Goal: Task Accomplishment & Management: Manage account settings

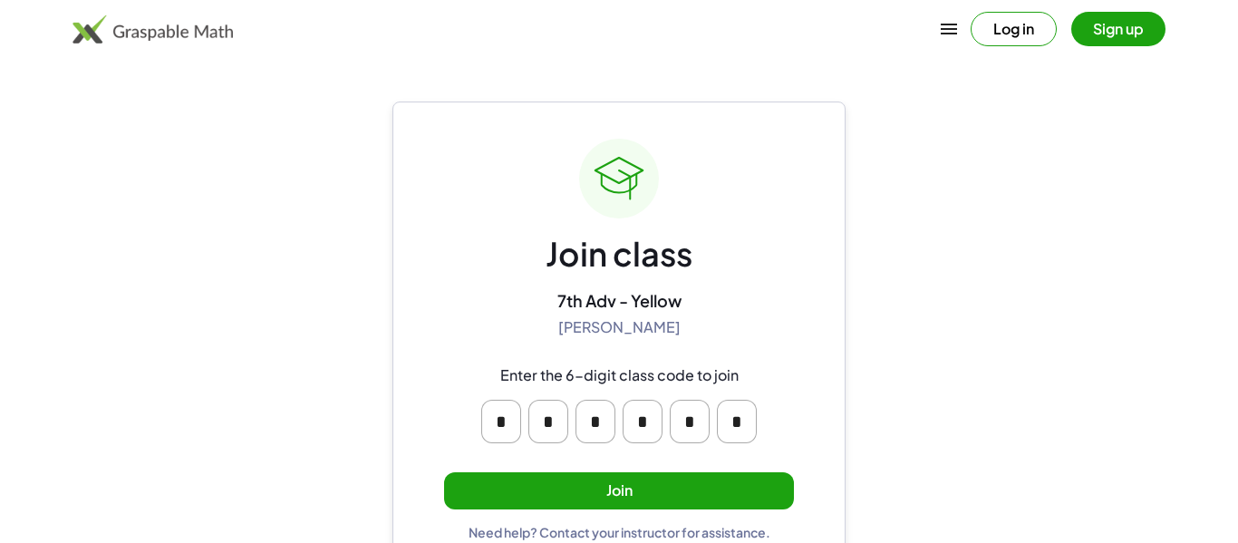
scroll to position [34, 0]
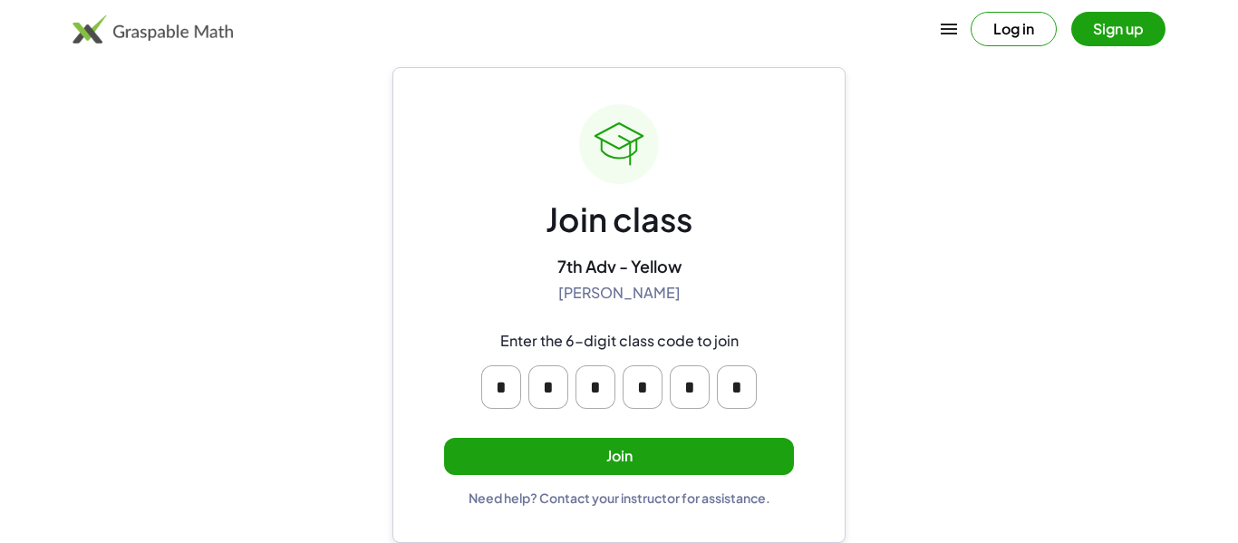
click at [605, 467] on button "Join" at bounding box center [619, 456] width 350 height 37
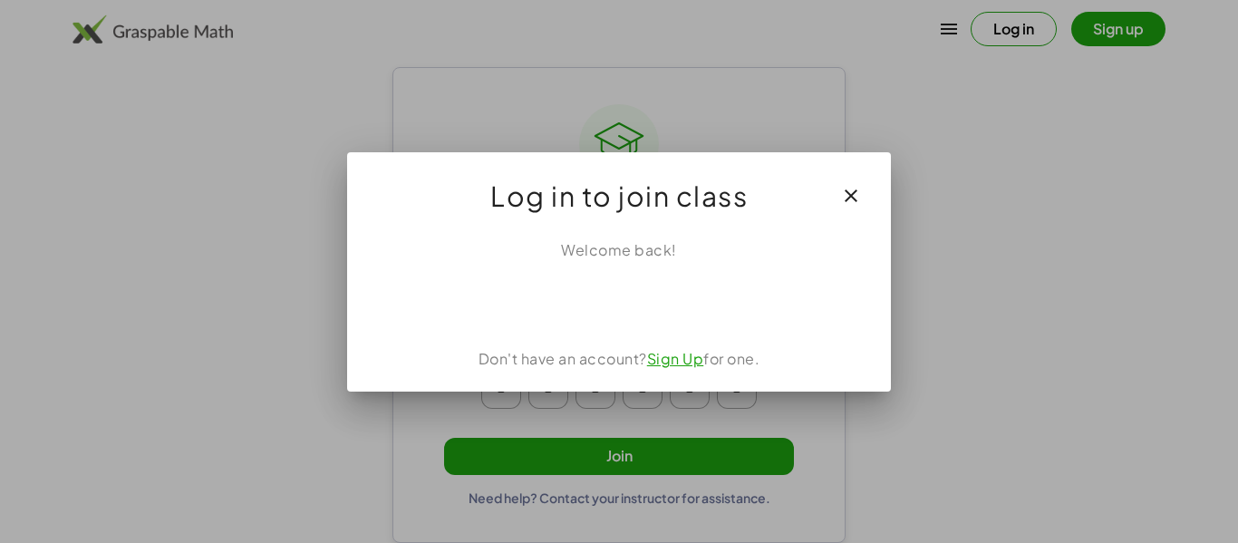
scroll to position [0, 0]
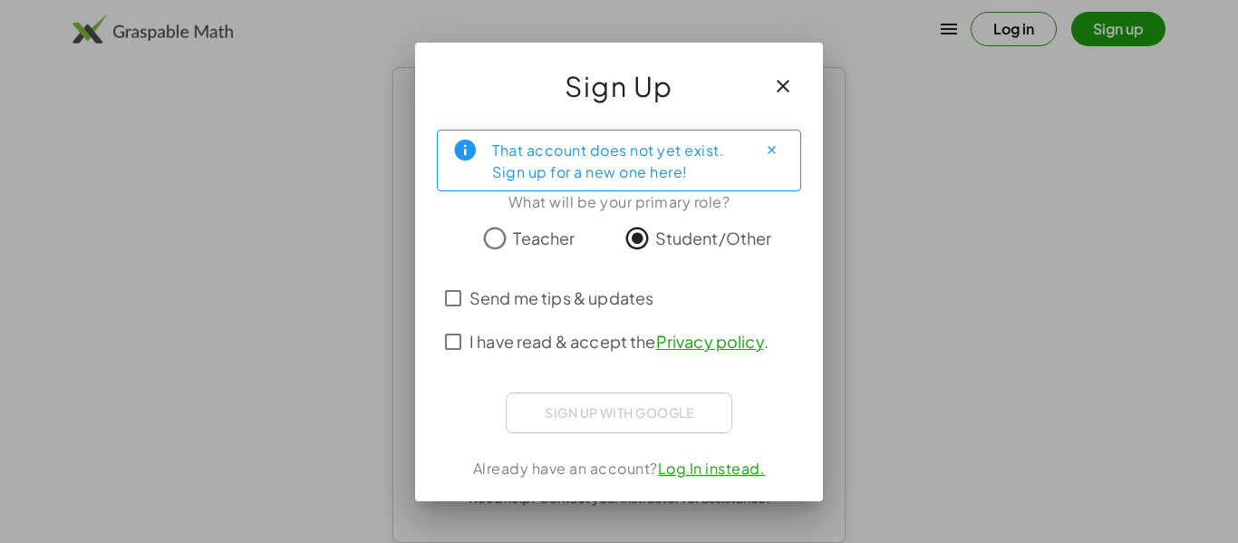
click at [494, 295] on span "Send me tips & updates" at bounding box center [562, 298] width 184 height 24
click at [487, 334] on span "I have read & accept the Privacy policy ." at bounding box center [619, 341] width 299 height 24
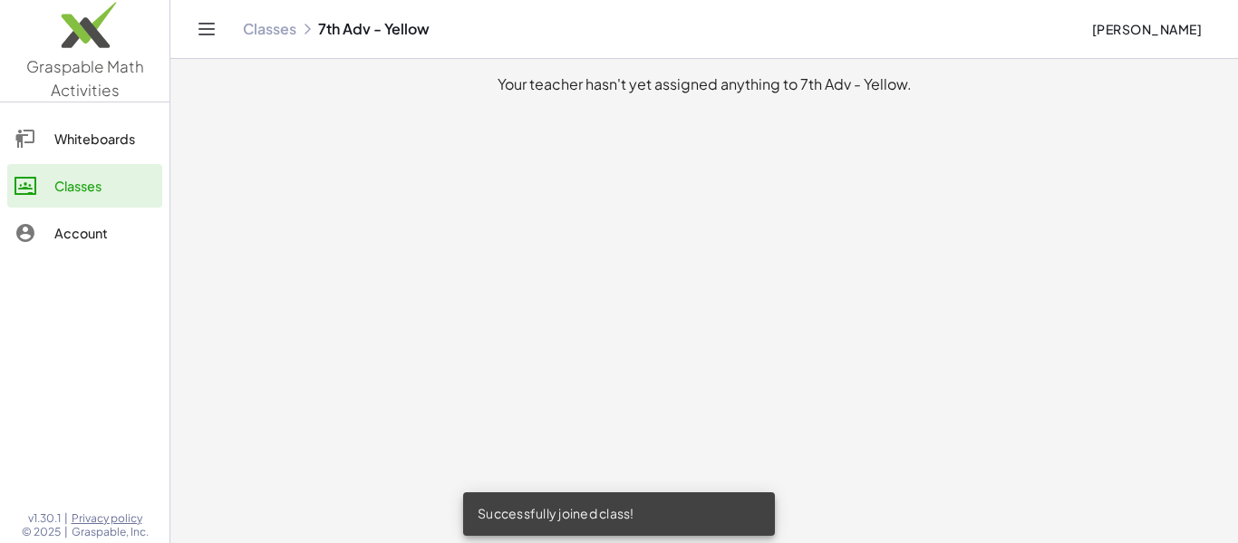
click at [44, 157] on link "Whiteboards" at bounding box center [84, 139] width 155 height 44
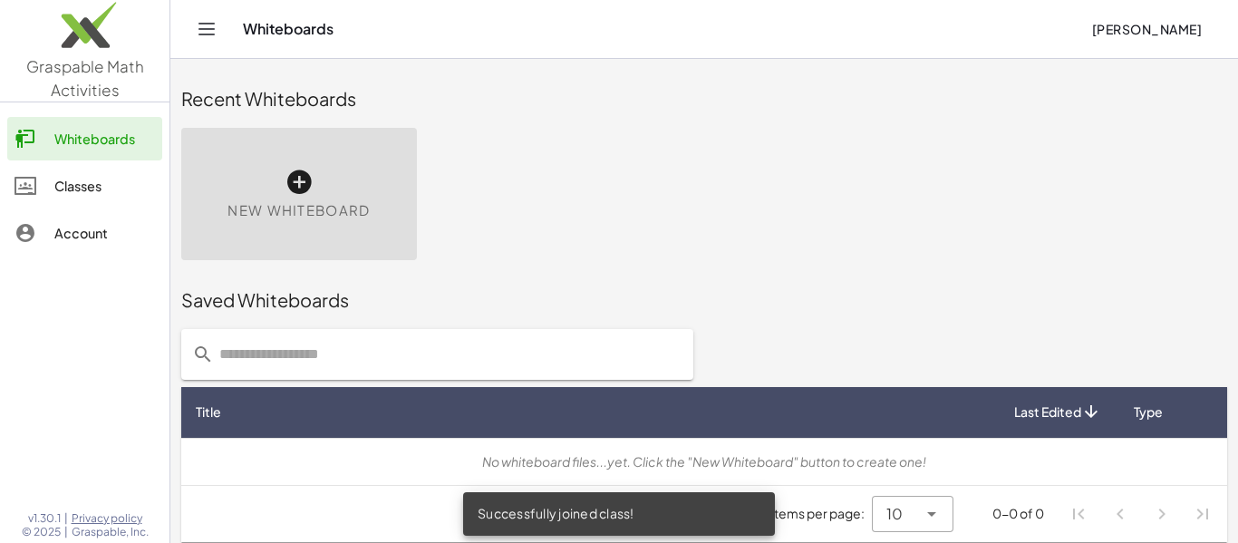
scroll to position [10, 0]
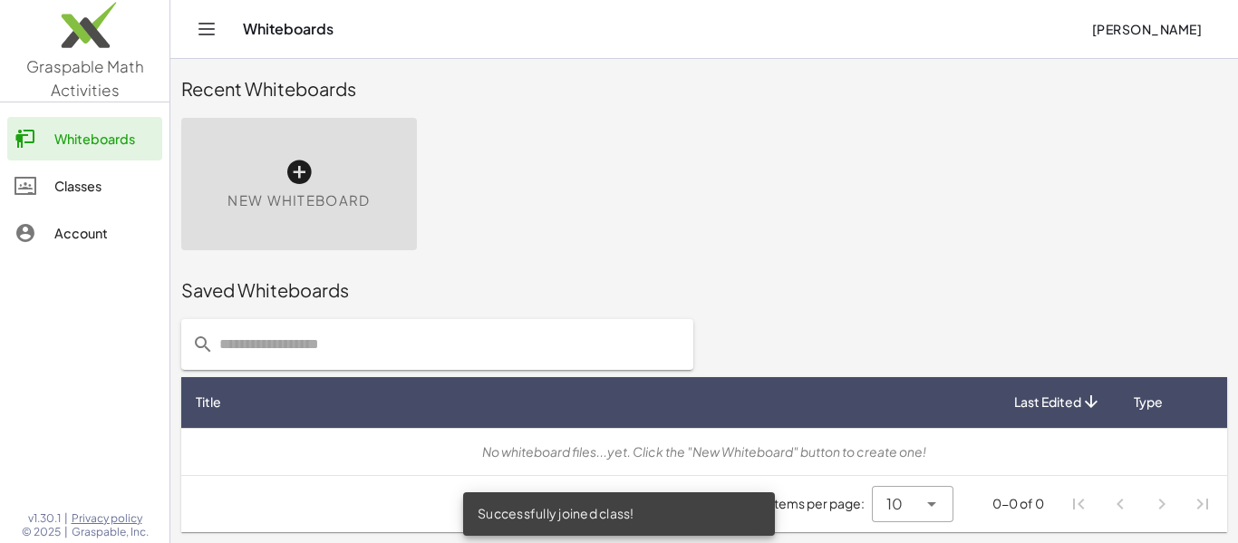
click at [74, 246] on link "Account" at bounding box center [84, 233] width 155 height 44
